Goal: Task Accomplishment & Management: Use online tool/utility

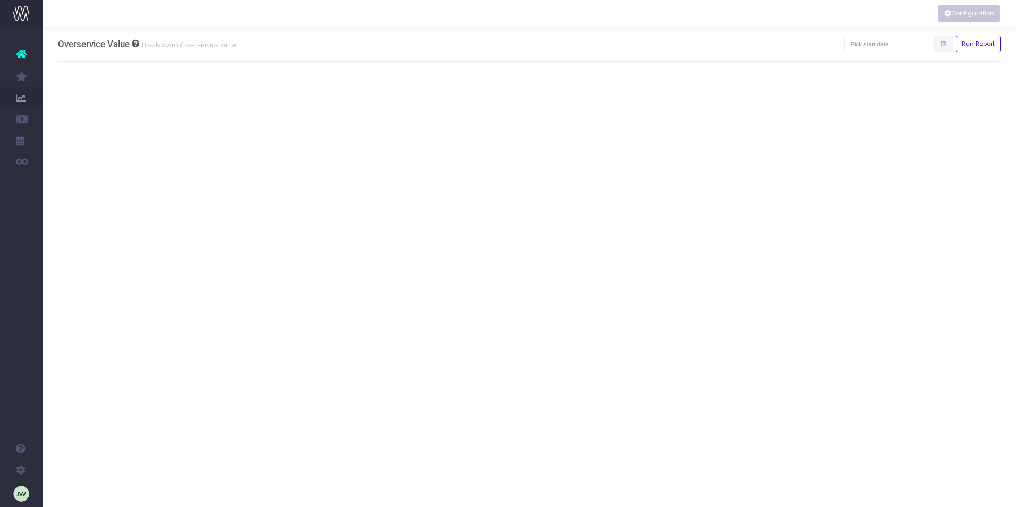
click at [969, 13] on button "Configuration" at bounding box center [969, 13] width 62 height 16
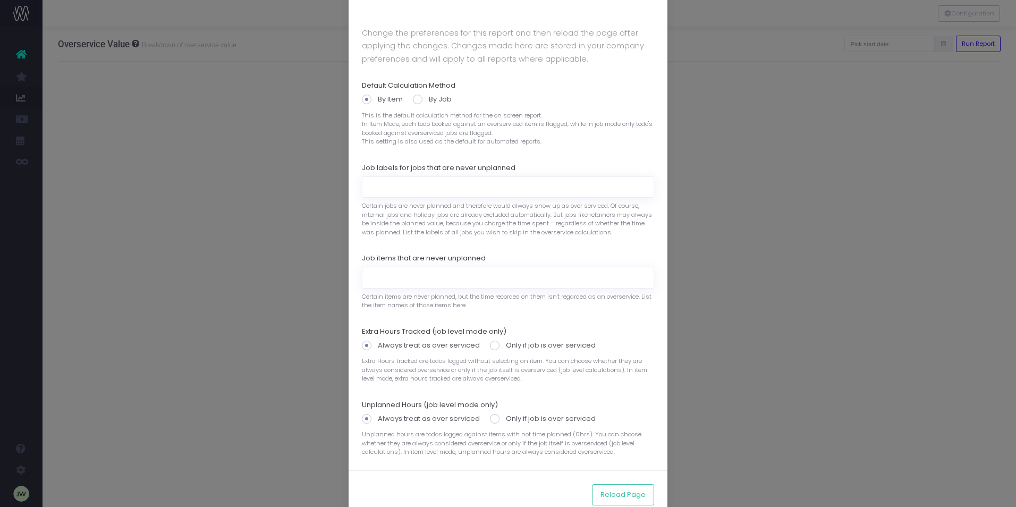
scroll to position [53, 0]
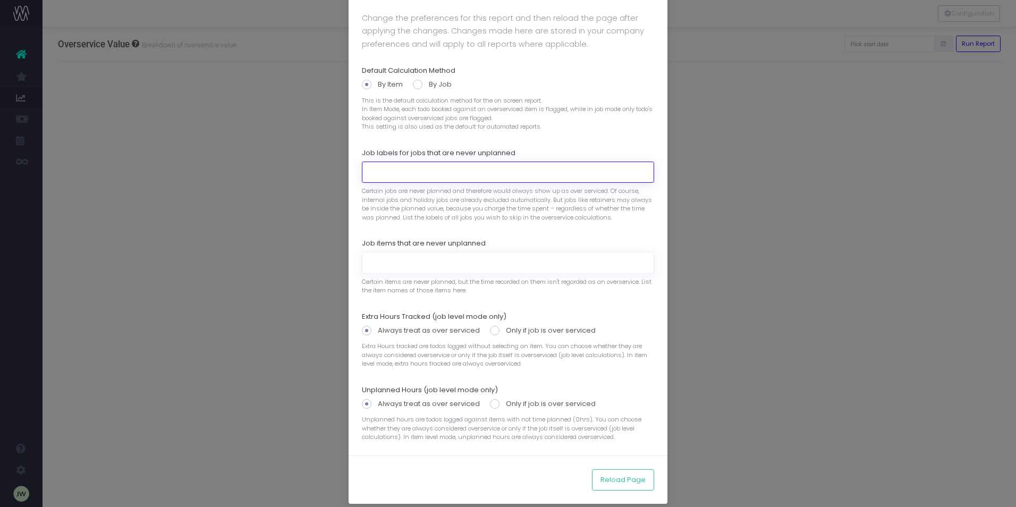
click at [382, 172] on input at bounding box center [508, 171] width 292 height 21
paste input "JT: Hosting + Support: Amplify"
drag, startPoint x: 473, startPoint y: 174, endPoint x: 381, endPoint y: 173, distance: 91.9
click at [362, 175] on input "JT: Hosting + Support: Amplify," at bounding box center [508, 171] width 292 height 21
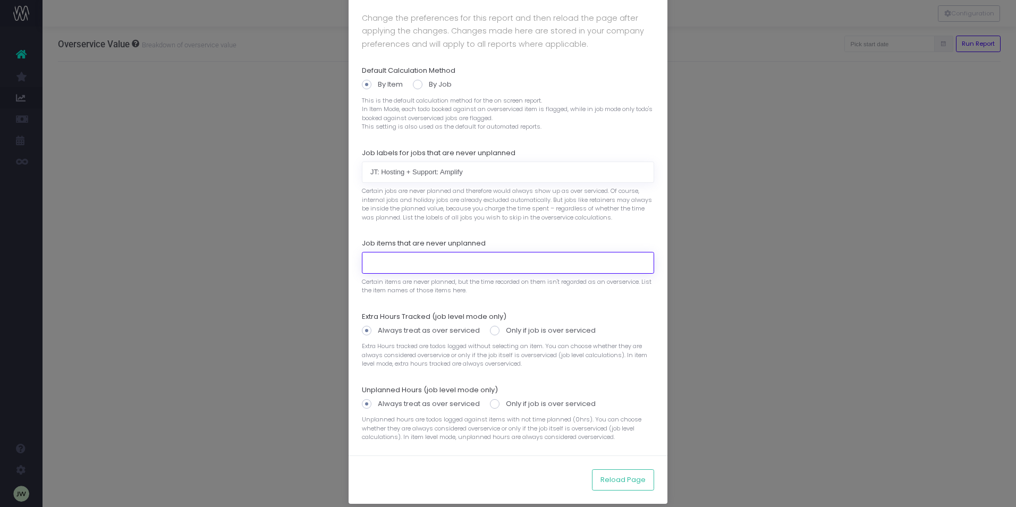
click at [371, 265] on input at bounding box center [508, 262] width 292 height 21
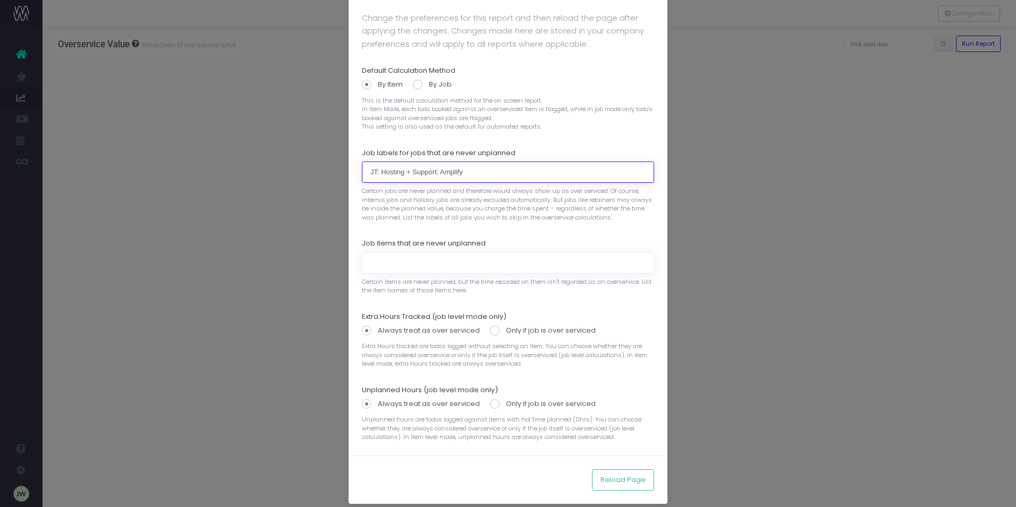
click at [465, 174] on input "JT: Hosting + Support: Amplify" at bounding box center [508, 171] width 292 height 21
paste input "JT: Hosting + Support: Control"
paste input "JT: Hosting + Support: Secure"
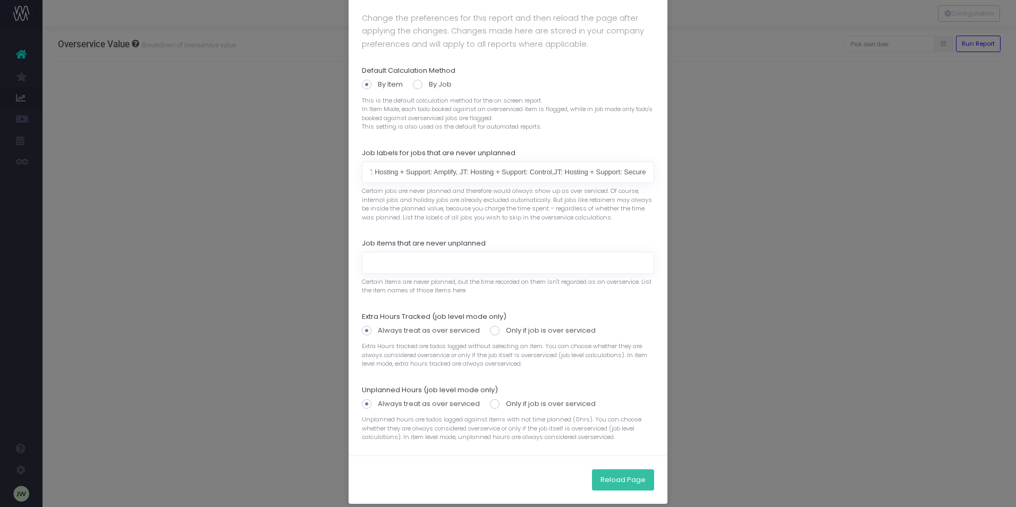
type input "JT: Hosting + Support: Amplify, JT: Hosting + Support: Control, JT: Hosting + S…"
click at [616, 480] on button "Reload Page" at bounding box center [623, 479] width 62 height 21
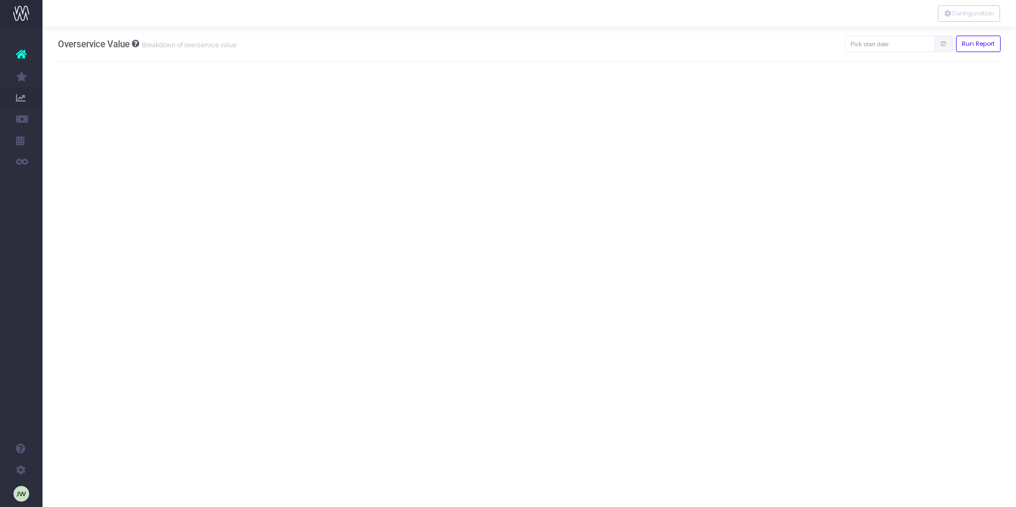
click at [944, 44] on icon at bounding box center [943, 44] width 7 height 0
click at [879, 44] on input "text" at bounding box center [889, 44] width 90 height 16
click at [858, 67] on th "«" at bounding box center [860, 65] width 19 height 16
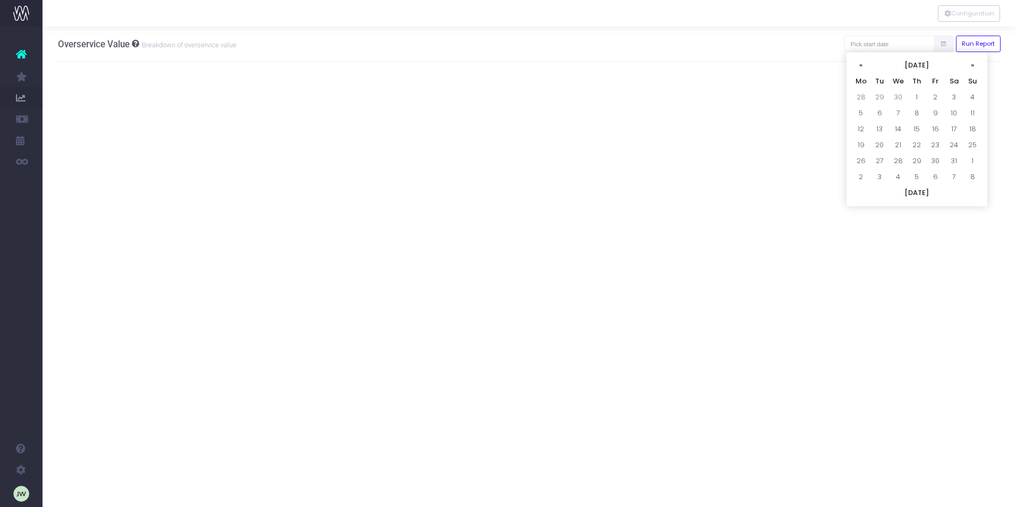
click at [858, 67] on th "«" at bounding box center [860, 65] width 19 height 16
click at [953, 94] on td "1" at bounding box center [953, 97] width 19 height 16
type input "[DATE]"
click at [974, 44] on button "Run Report" at bounding box center [978, 44] width 45 height 16
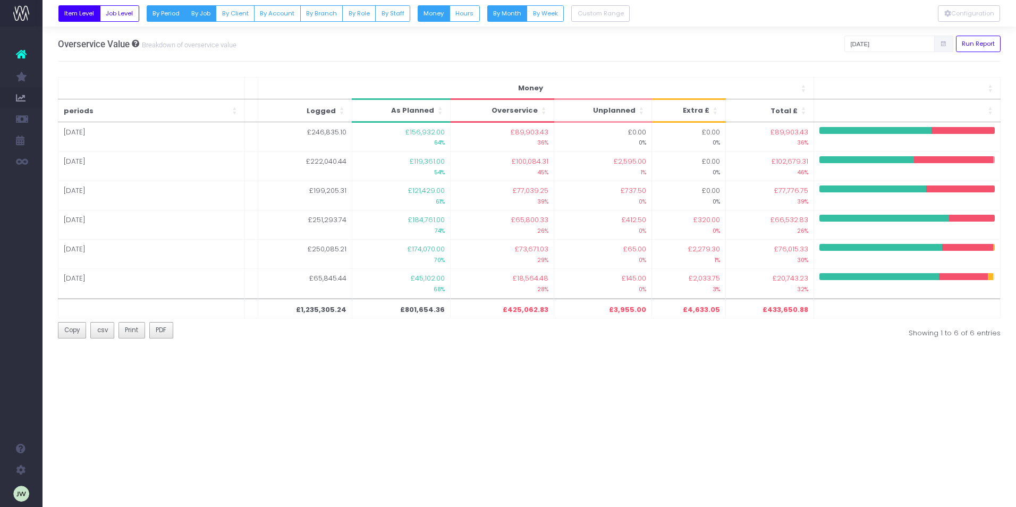
click at [201, 13] on button "By Job" at bounding box center [200, 13] width 31 height 16
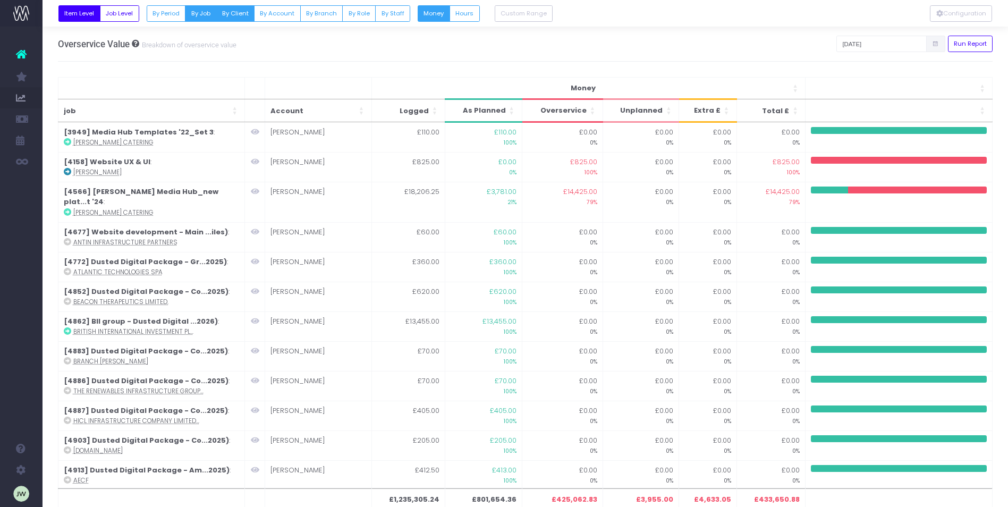
click at [233, 13] on button "By Client" at bounding box center [235, 13] width 39 height 16
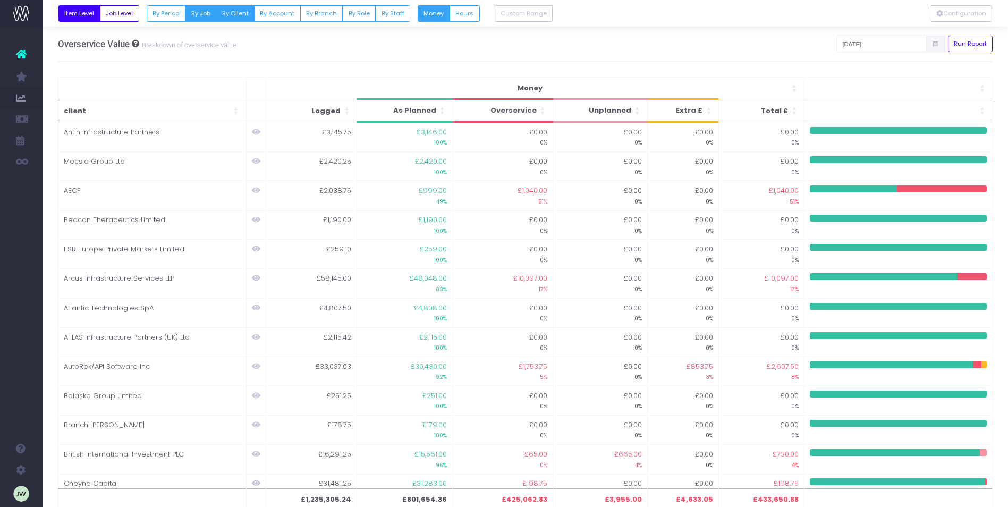
click at [203, 12] on button "By Job" at bounding box center [200, 13] width 31 height 16
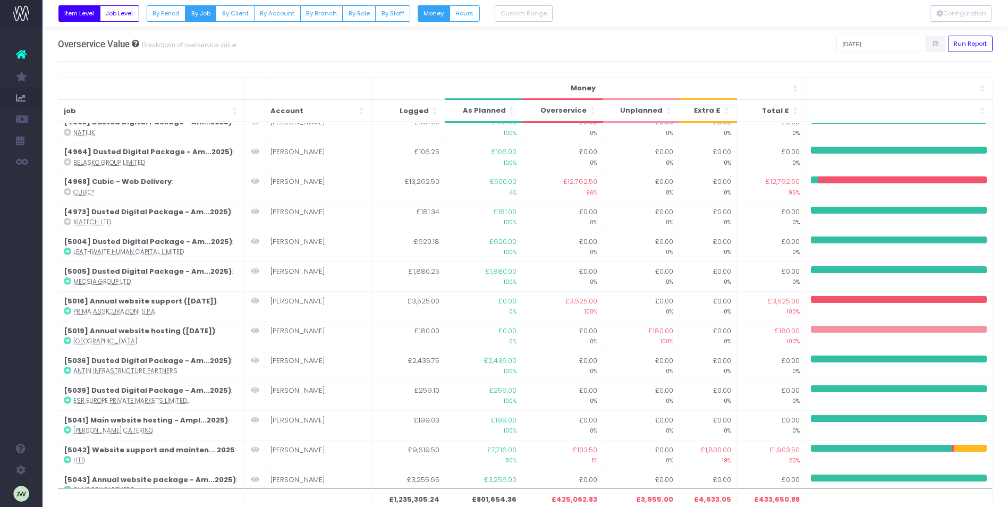
scroll to position [616, 0]
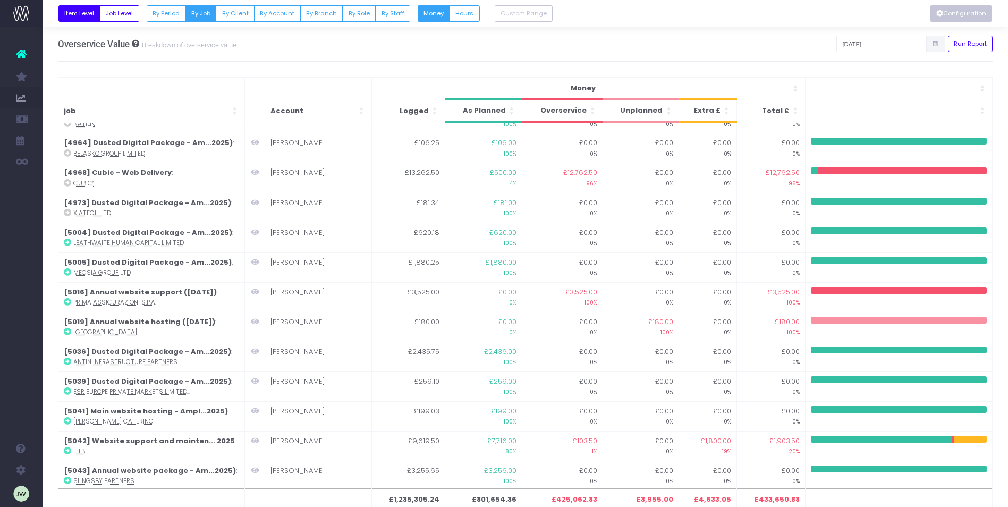
click at [971, 10] on button "Configuration" at bounding box center [961, 13] width 62 height 16
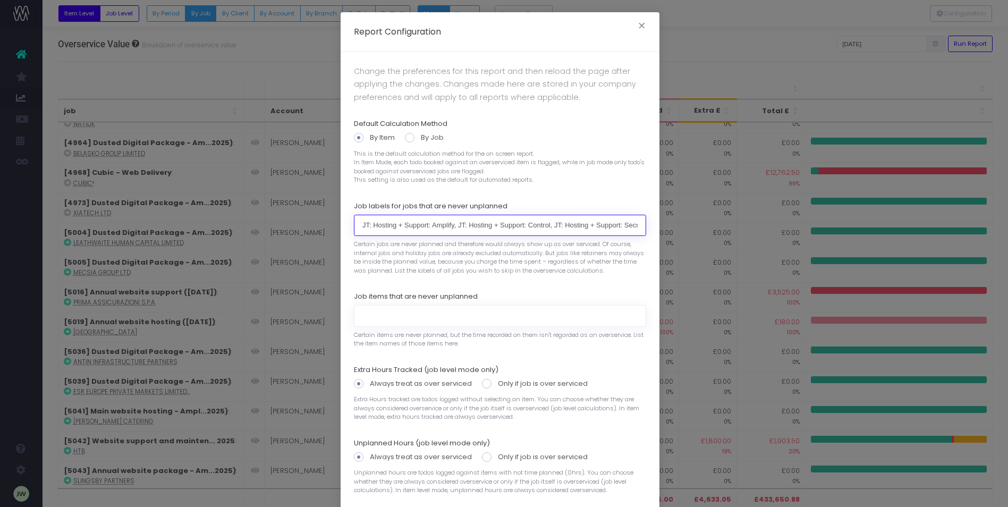
click at [631, 224] on input "JT: Hosting + Support: Amplify, JT: Hosting + Support: Control, JT: Hosting + S…" at bounding box center [500, 225] width 292 height 21
paste input "FT: MSP Hosting"
click at [632, 224] on input "JT: Hosting + Support: Amplify, JT: Hosting + Support: Control, JT: Hosting + S…" at bounding box center [500, 225] width 292 height 21
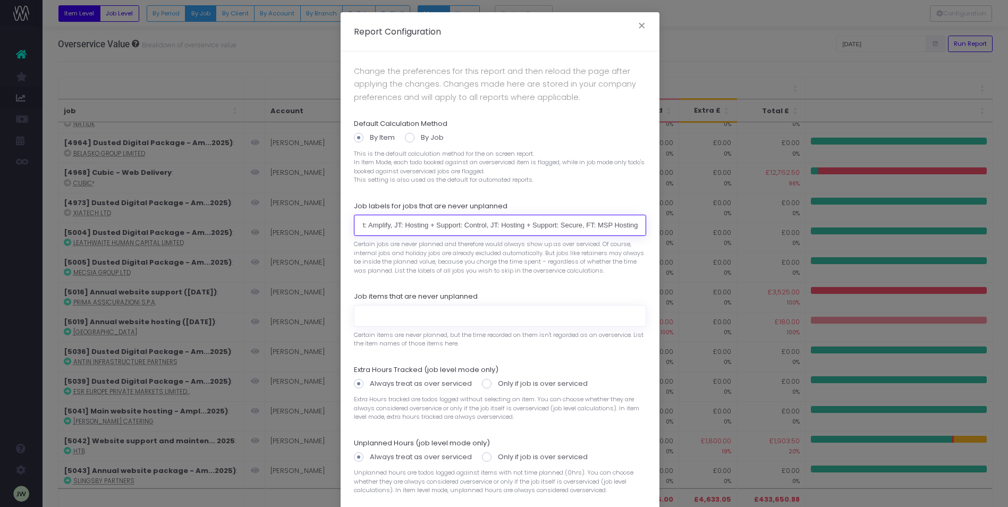
scroll to position [0, 66]
paste input "FT: MSP Hosting & support"
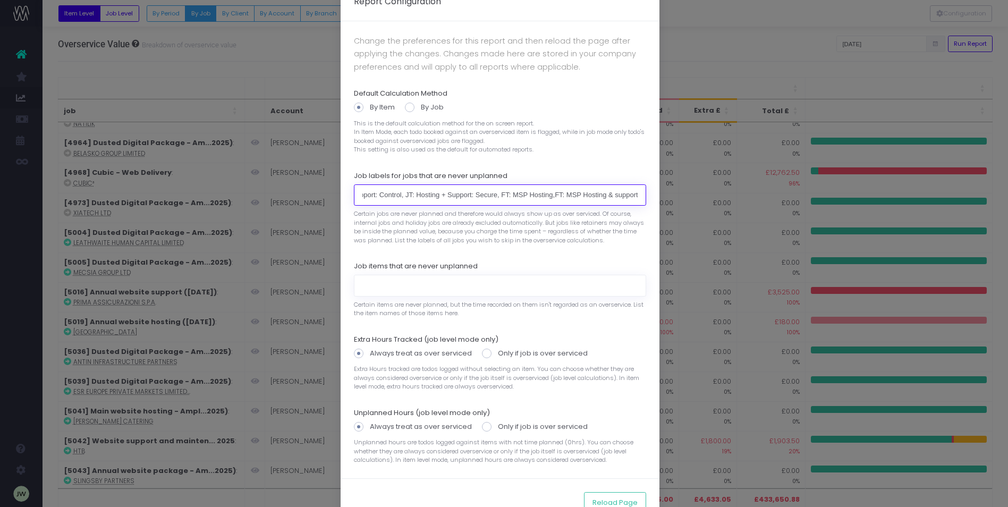
scroll to position [62, 0]
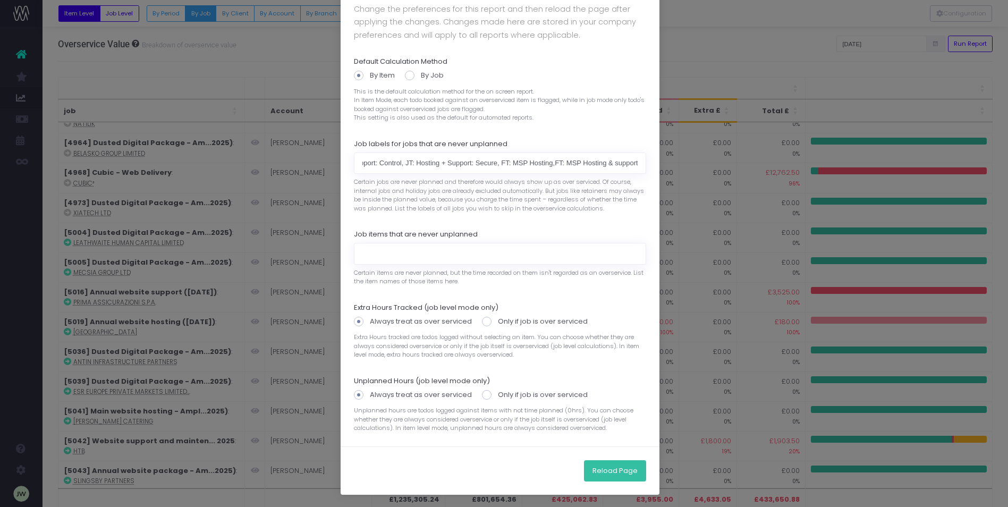
type input "JT: Hosting + Support: Amplify, JT: Hosting + Support: Control, JT: Hosting + S…"
click at [607, 469] on button "Reload Page" at bounding box center [615, 470] width 62 height 21
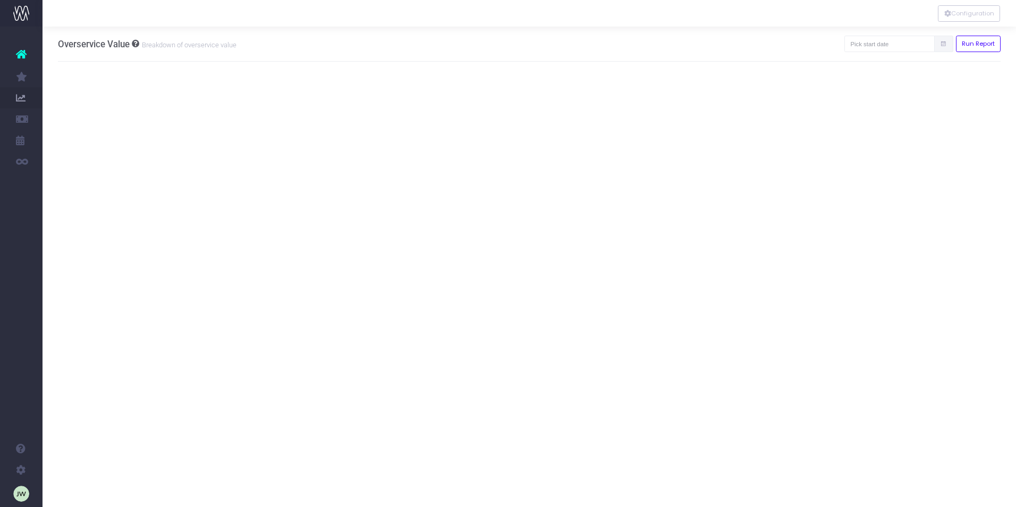
click at [940, 44] on icon at bounding box center [943, 44] width 7 height 0
click at [884, 43] on input "text" at bounding box center [889, 44] width 90 height 16
click at [863, 67] on th "«" at bounding box center [860, 65] width 19 height 16
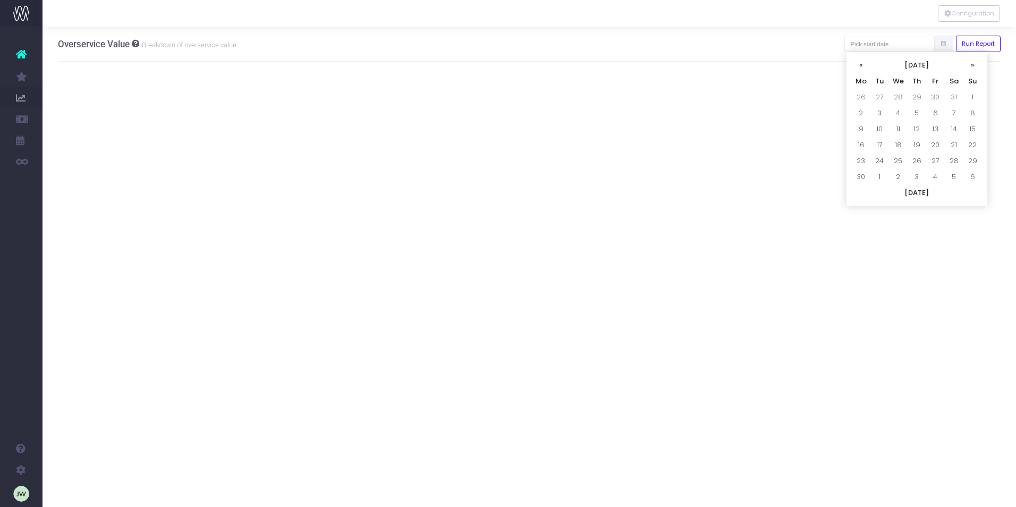
click at [863, 67] on th "«" at bounding box center [860, 65] width 19 height 16
click at [953, 95] on td "1" at bounding box center [953, 97] width 19 height 16
type input "[DATE]"
click at [979, 42] on button "Run Report" at bounding box center [978, 44] width 45 height 16
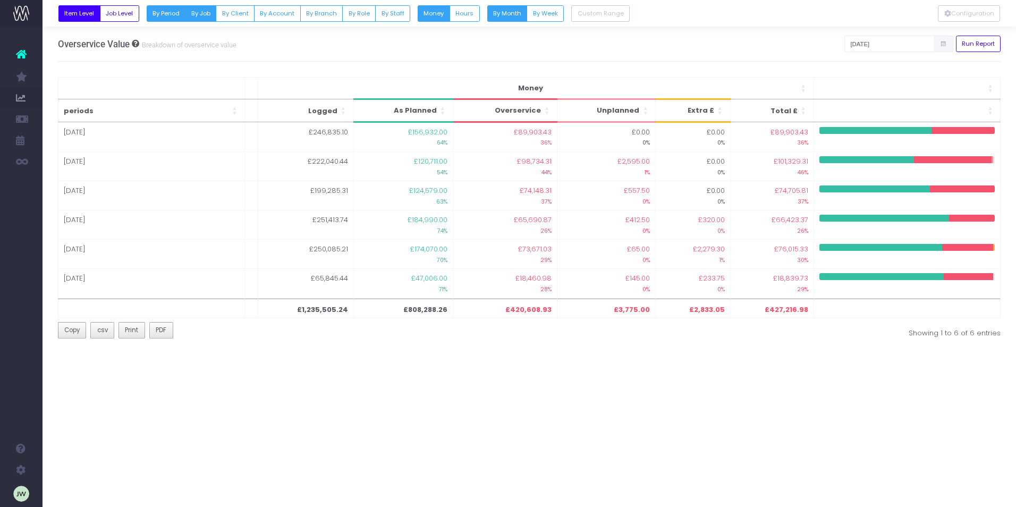
click at [204, 13] on button "By Job" at bounding box center [200, 13] width 31 height 16
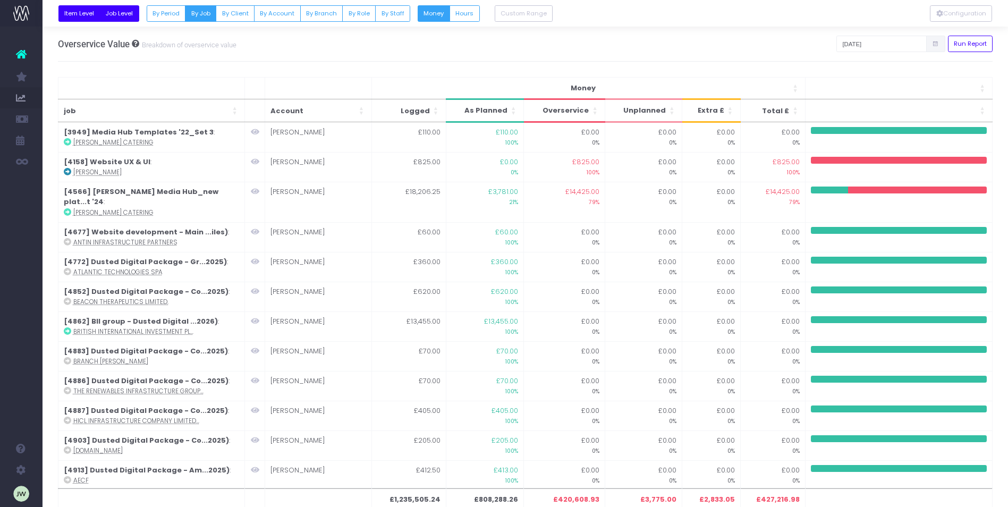
click at [128, 13] on button "Job Level" at bounding box center [119, 13] width 39 height 16
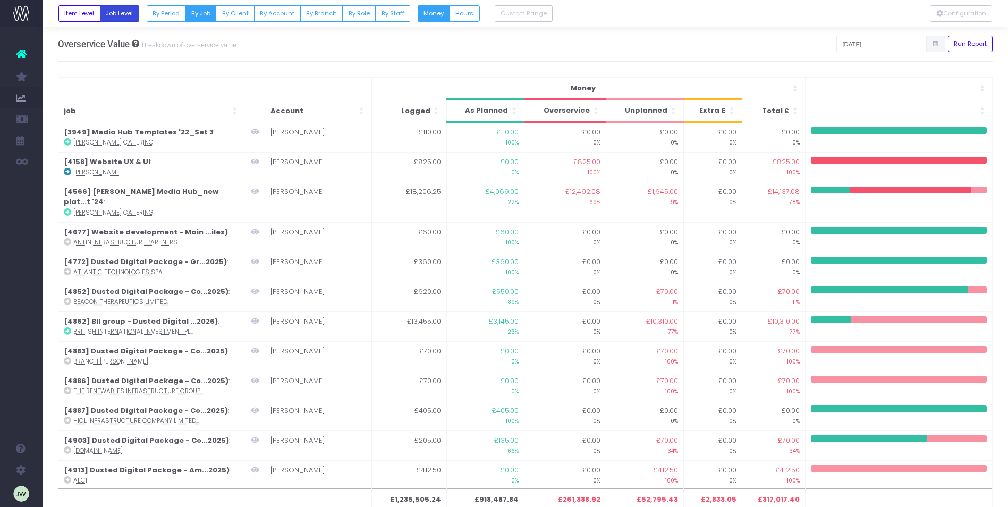
click at [128, 13] on button "Job Level" at bounding box center [119, 13] width 39 height 16
click at [201, 11] on button "By Job" at bounding box center [200, 13] width 31 height 16
click at [470, 11] on button "Hours" at bounding box center [464, 13] width 30 height 16
